Goal: Transaction & Acquisition: Download file/media

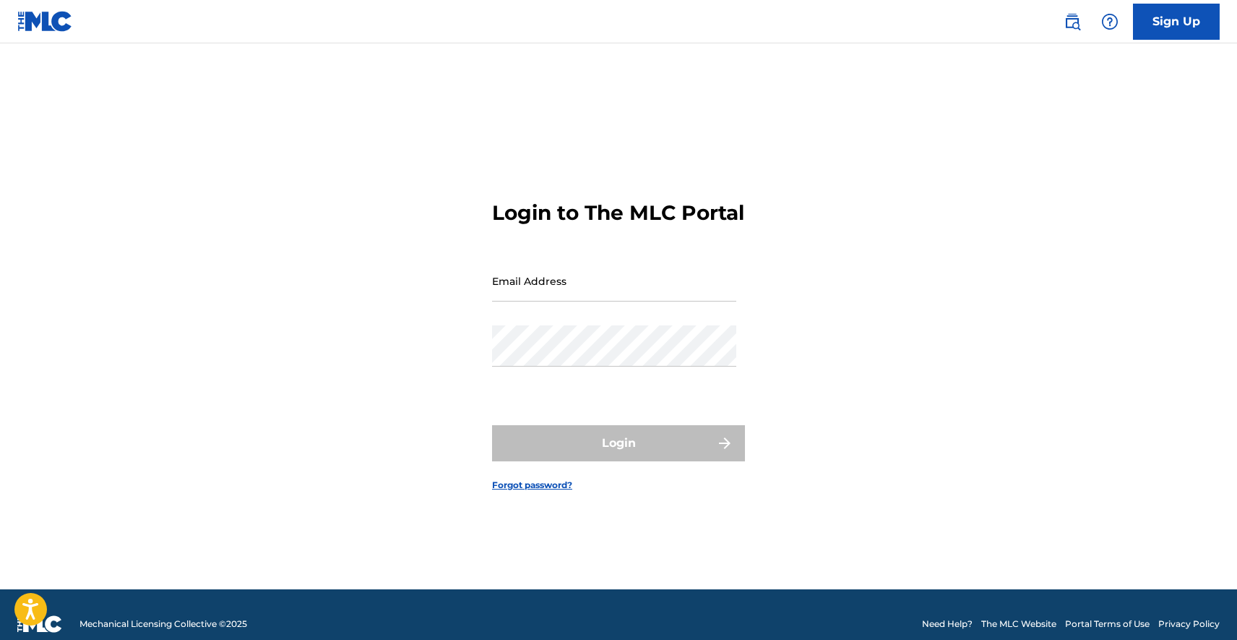
click at [629, 292] on input "Email Address" at bounding box center [614, 280] width 244 height 41
type input "[EMAIL_ADDRESS][DOMAIN_NAME]"
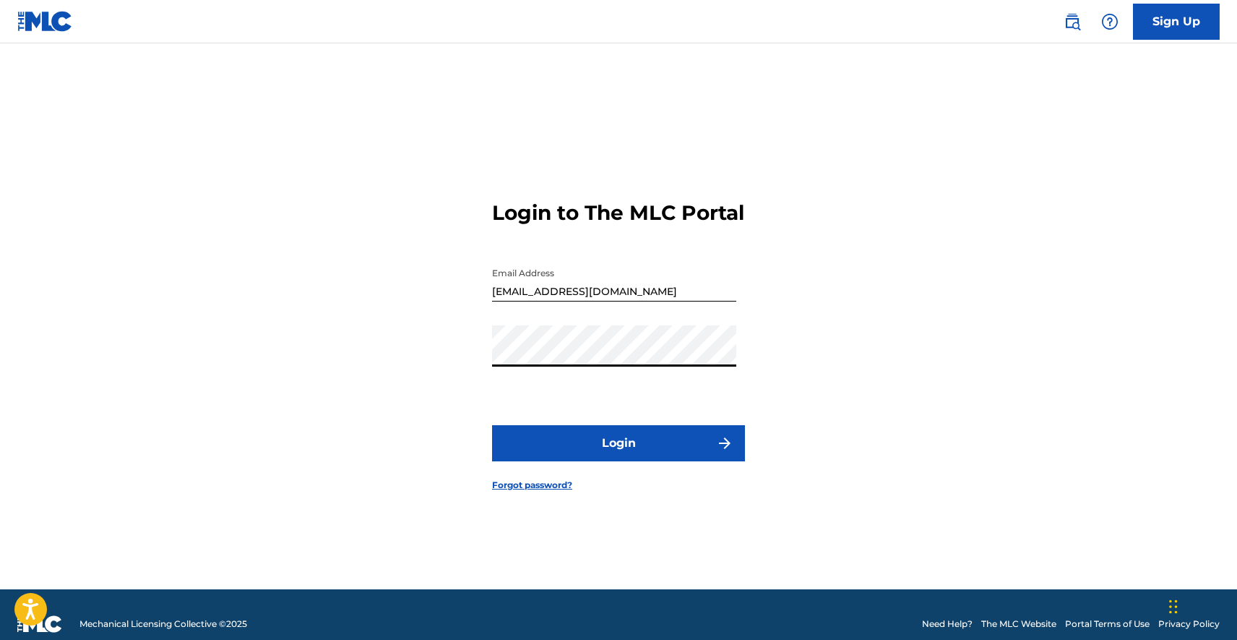
click at [492, 425] on button "Login" at bounding box center [618, 443] width 253 height 36
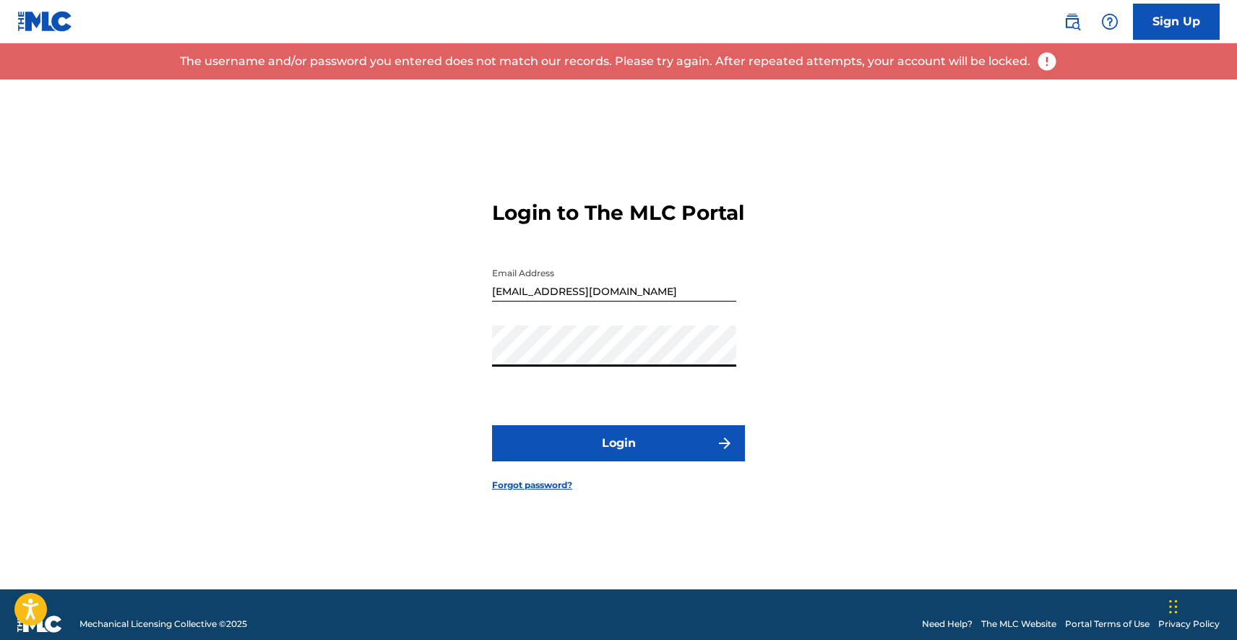
click at [589, 448] on button "Login" at bounding box center [618, 443] width 253 height 36
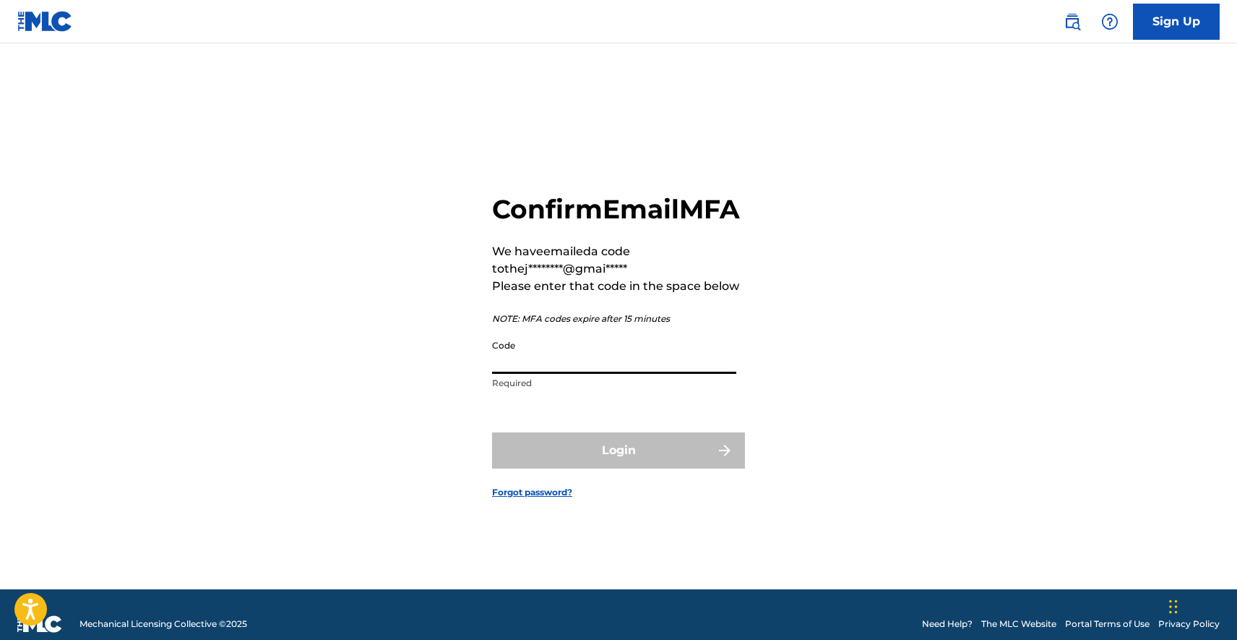
click at [555, 374] on input "Code" at bounding box center [614, 352] width 244 height 41
paste input "138193"
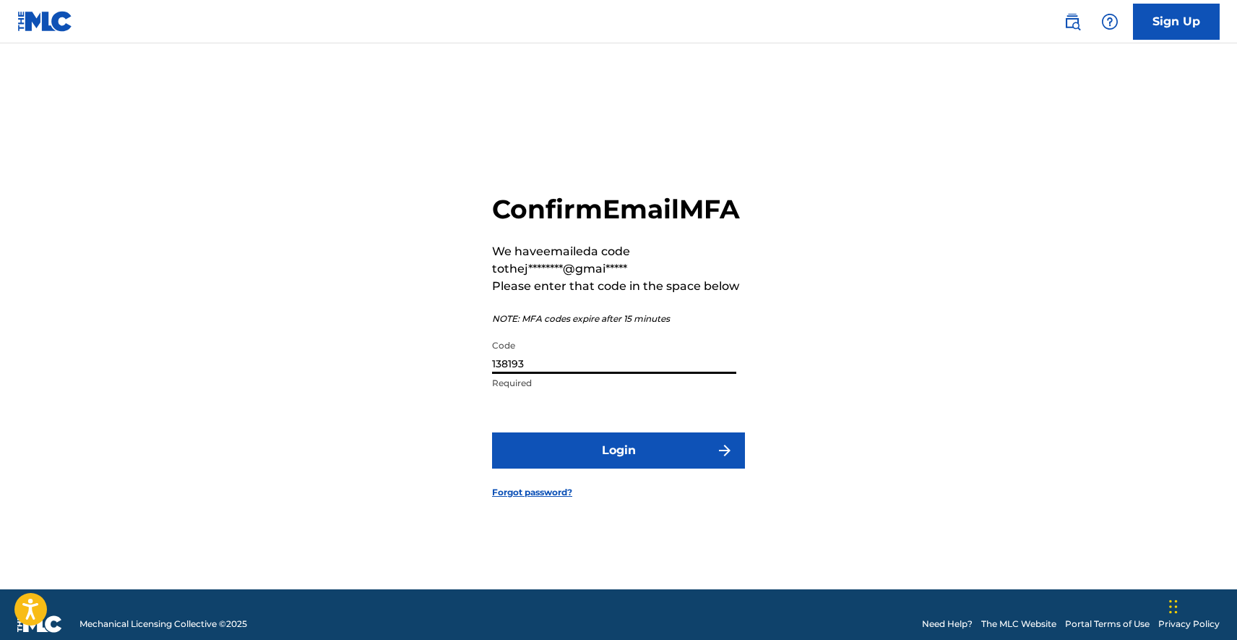
type input "138193"
click at [574, 463] on button "Login" at bounding box center [618, 450] width 253 height 36
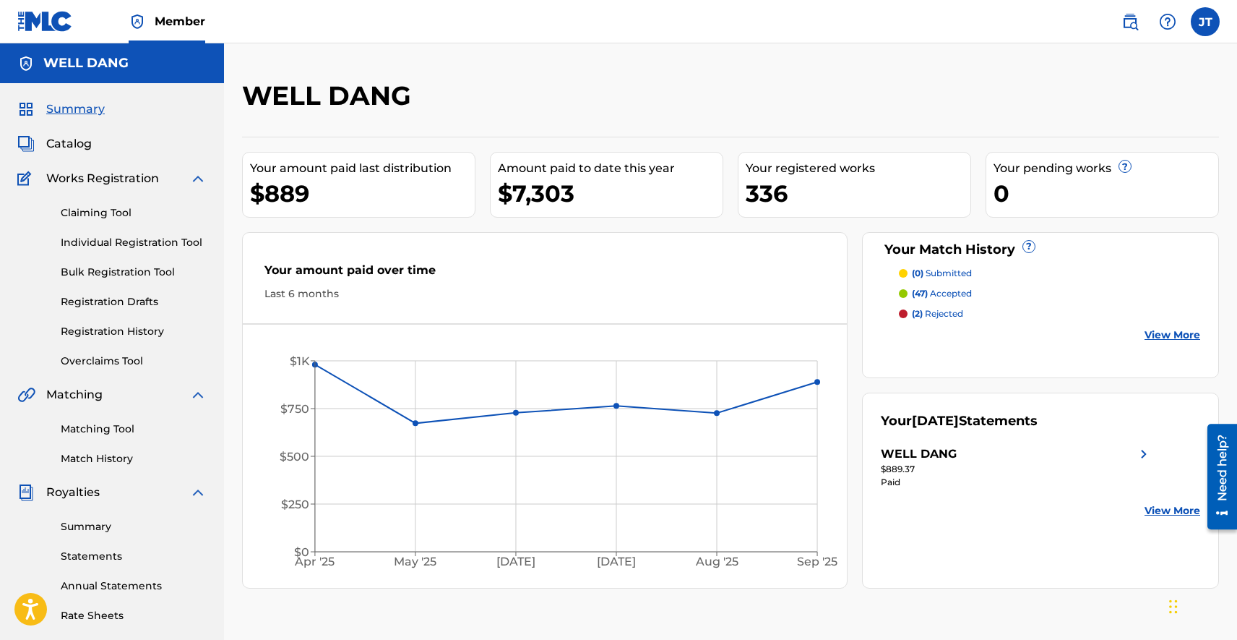
click at [124, 527] on link "Summary" at bounding box center [134, 526] width 146 height 15
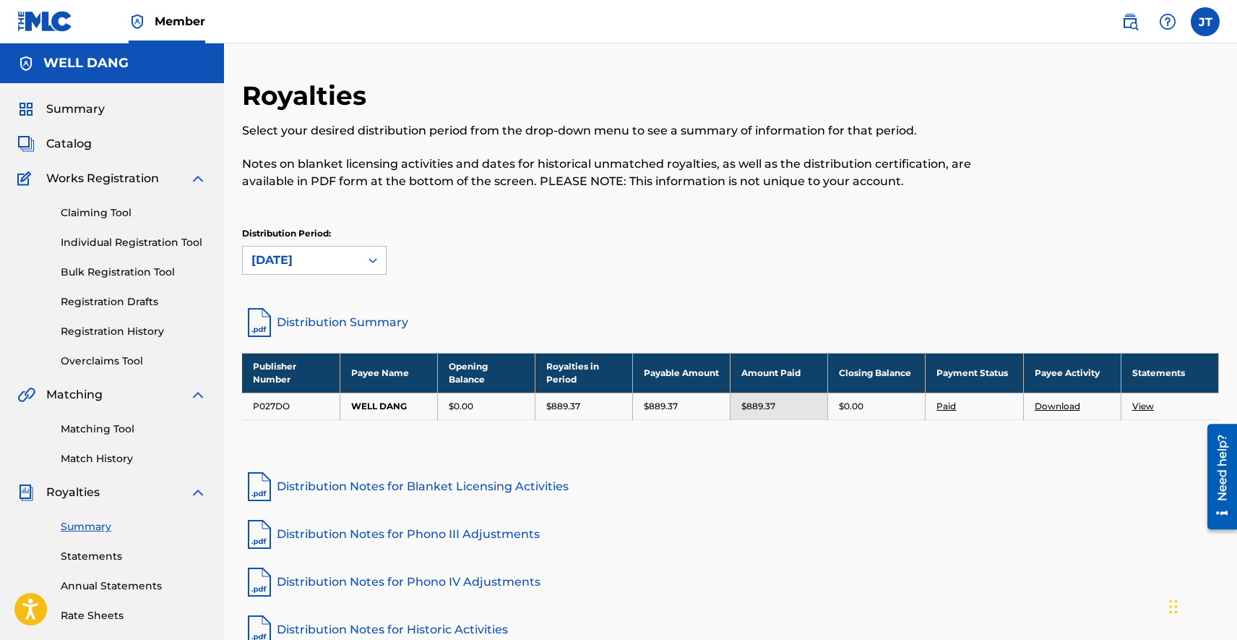
click at [1145, 406] on link "View" at bounding box center [1143, 405] width 22 height 11
click at [1064, 407] on link "Download" at bounding box center [1058, 405] width 46 height 11
